Goal: Task Accomplishment & Management: Use online tool/utility

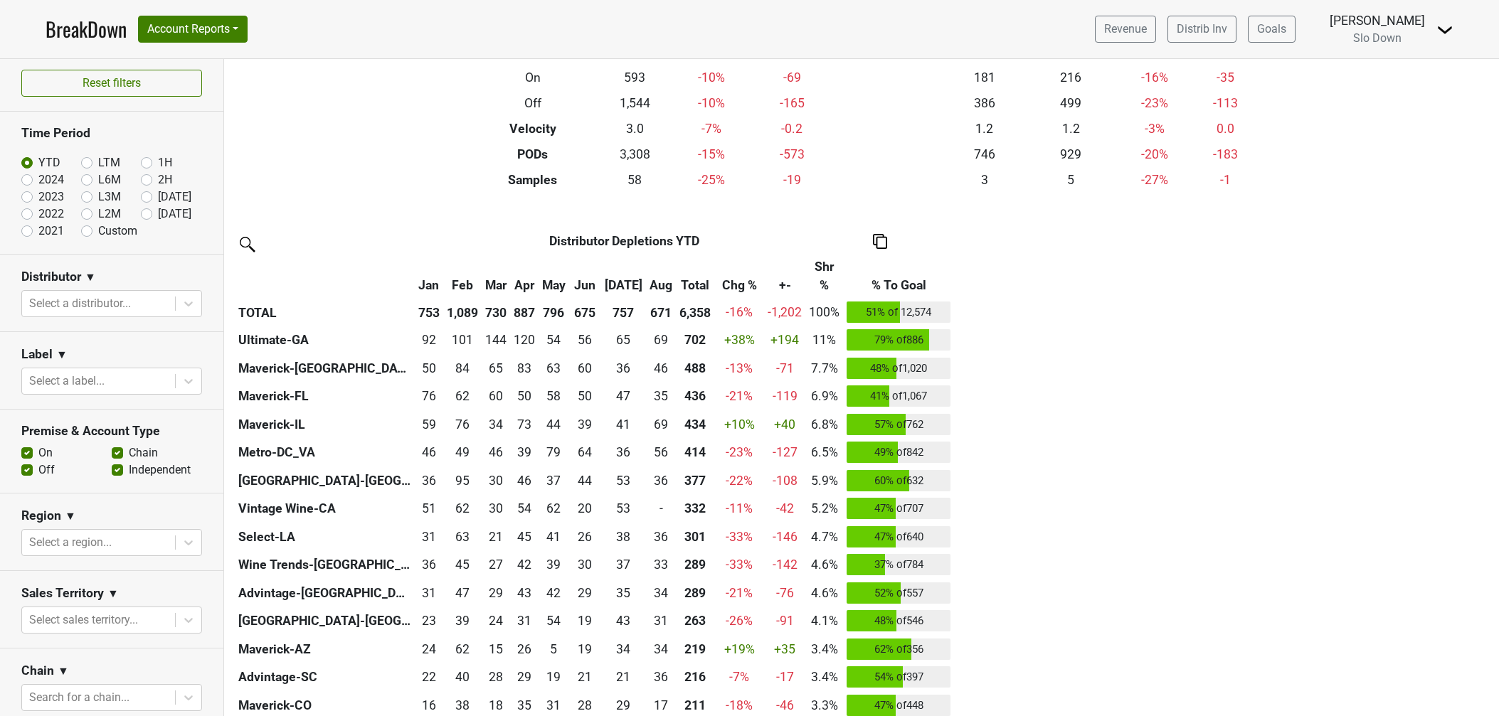
scroll to position [189, 0]
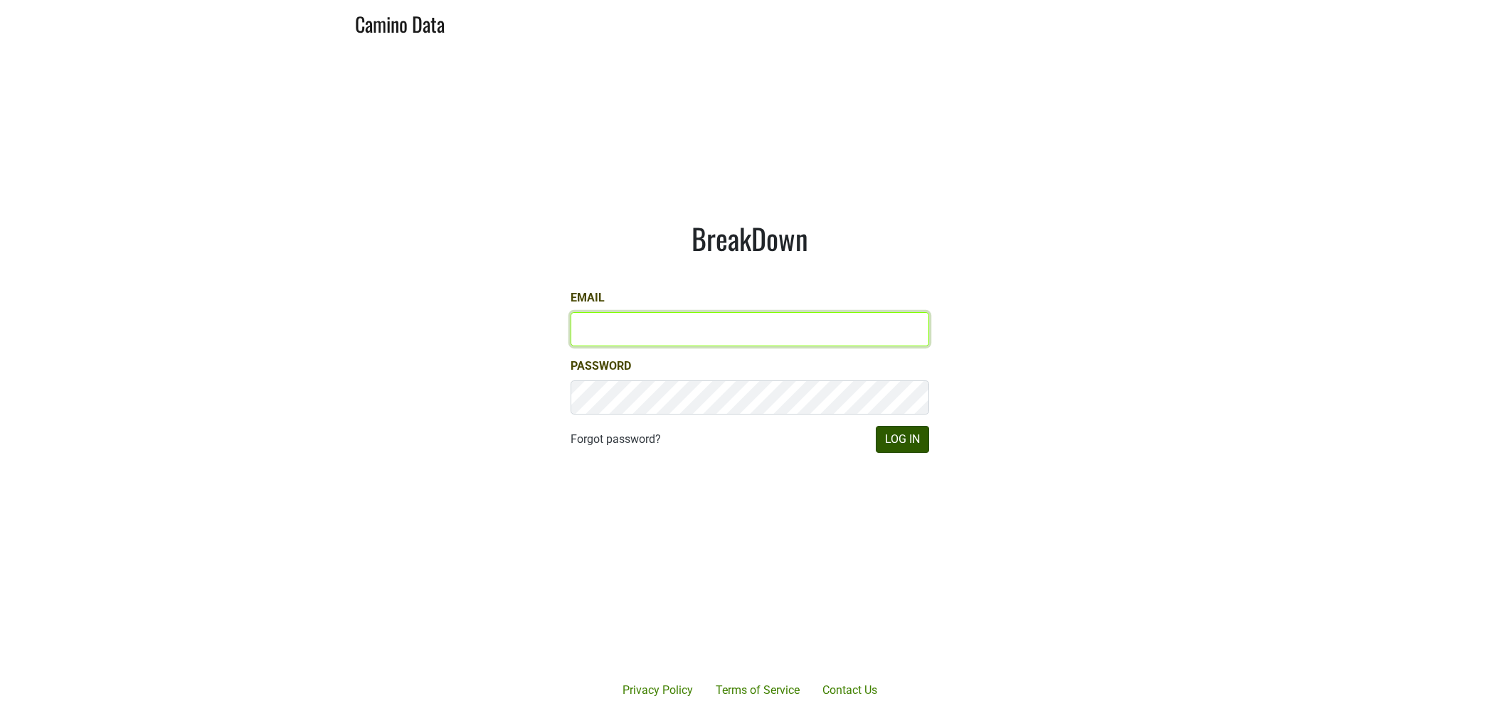
type input "brandon@slodownwines.com"
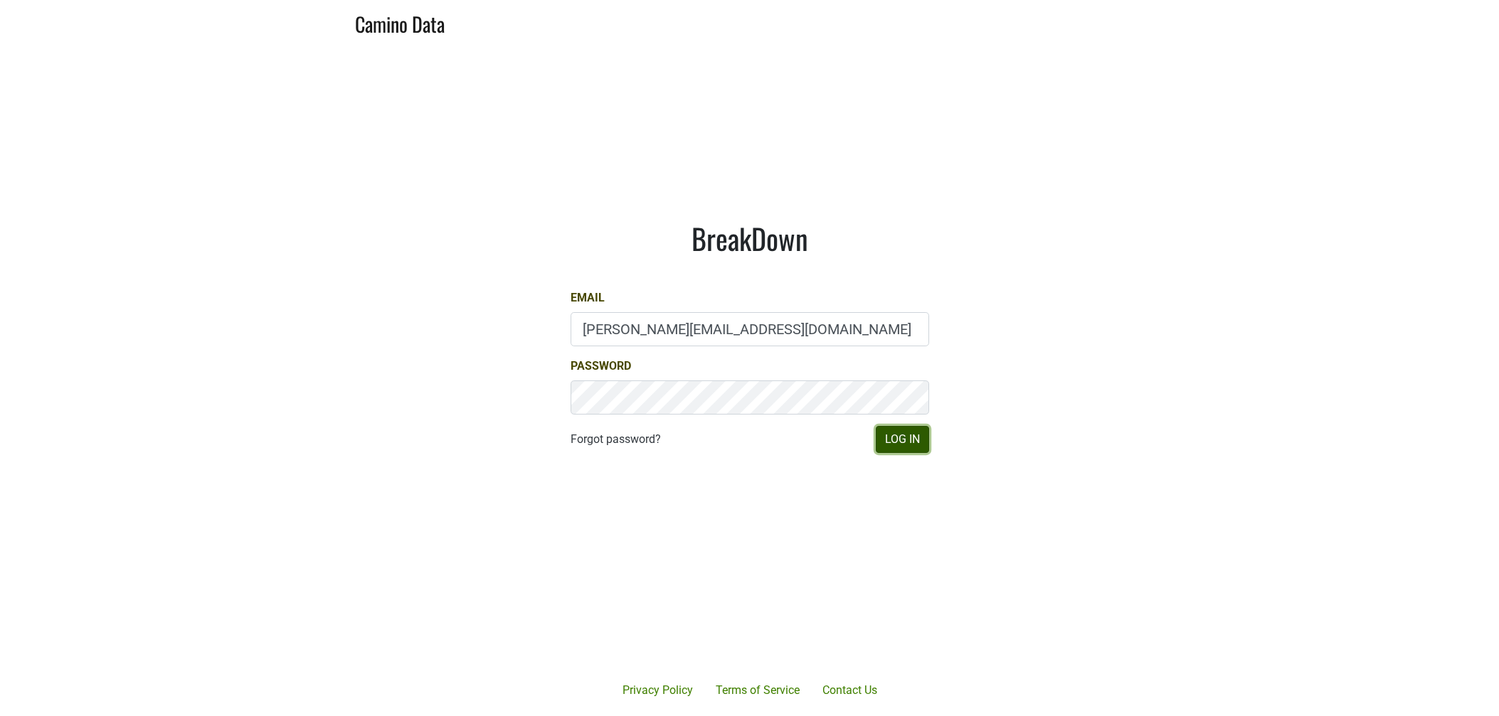
click at [901, 441] on button "Log In" at bounding box center [902, 439] width 53 height 27
